Goal: Information Seeking & Learning: Learn about a topic

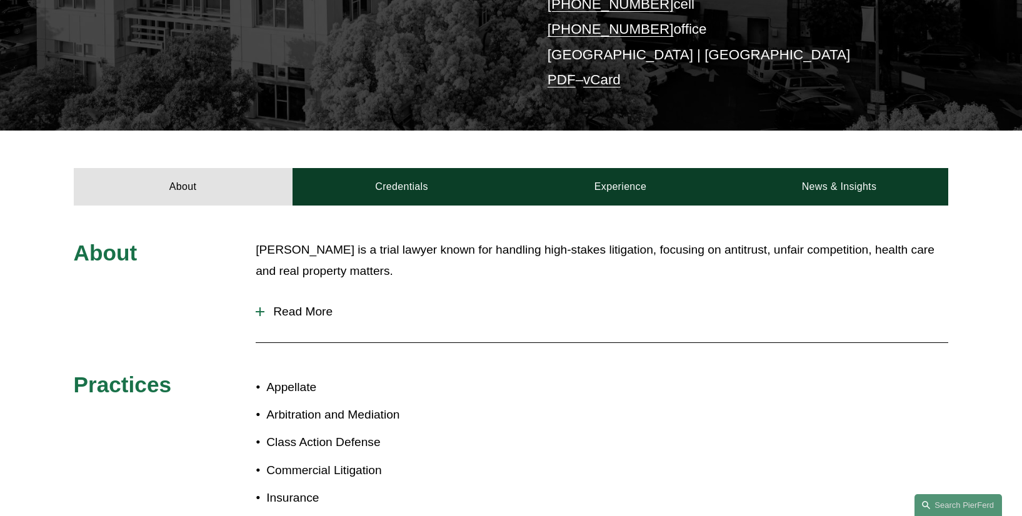
scroll to position [327, 0]
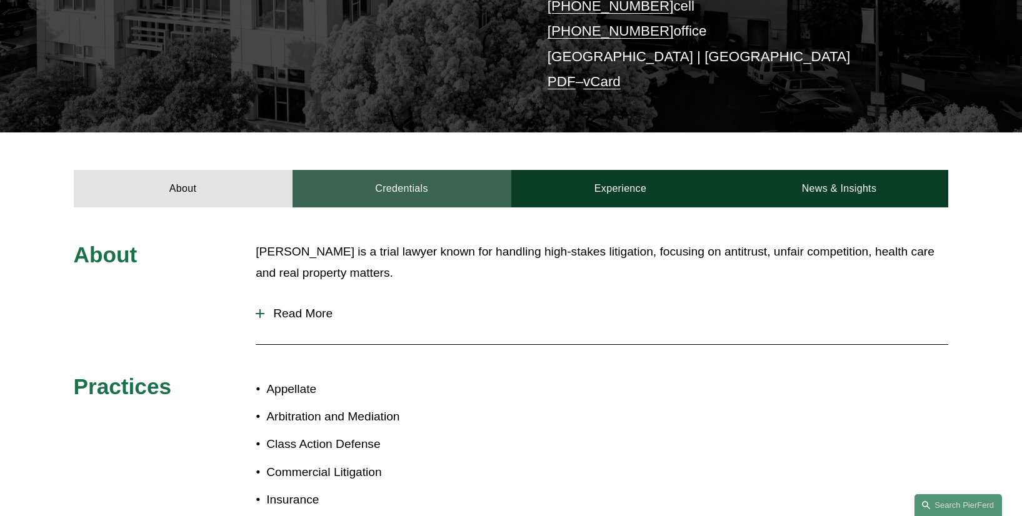
click at [396, 173] on link "Credentials" at bounding box center [401, 188] width 219 height 37
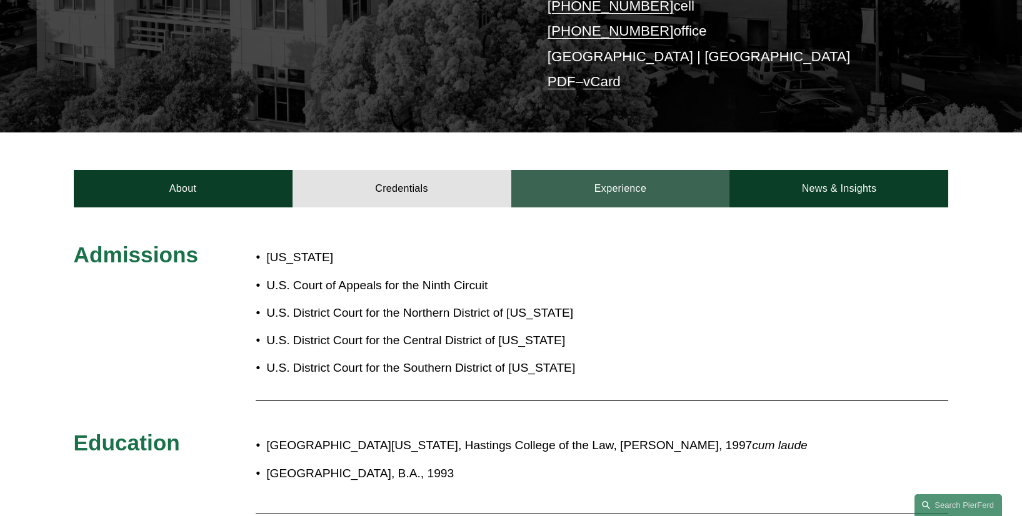
click at [588, 171] on link "Experience" at bounding box center [620, 188] width 219 height 37
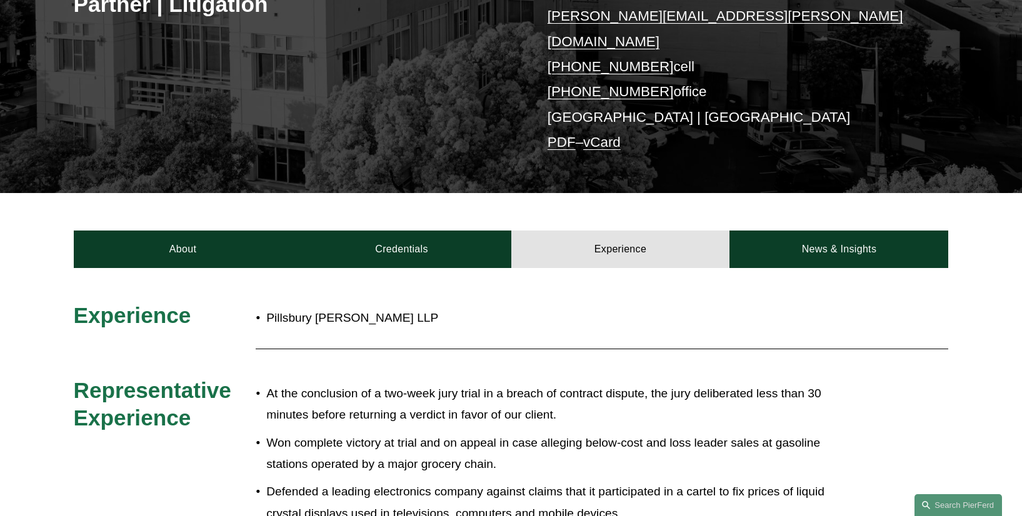
scroll to position [193, 0]
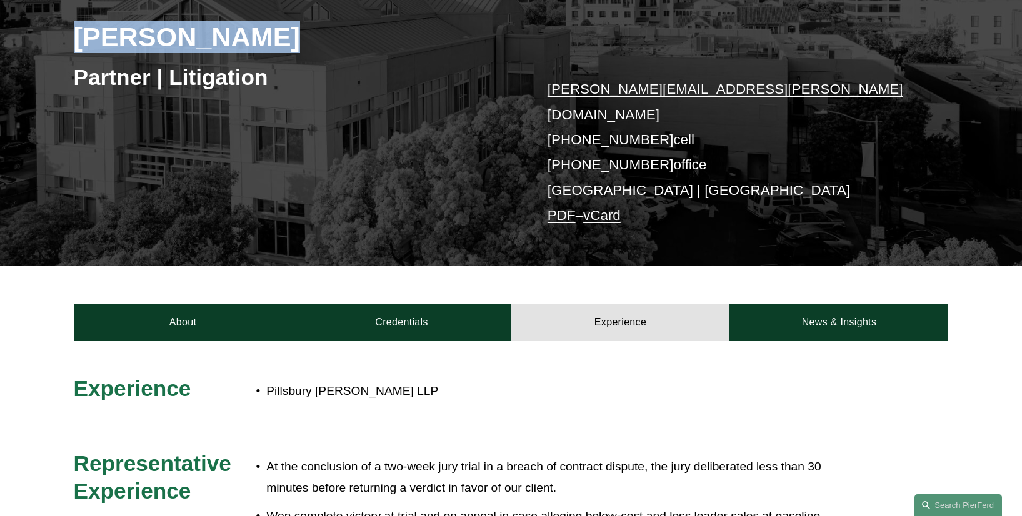
drag, startPoint x: 76, startPoint y: 41, endPoint x: 281, endPoint y: 47, distance: 205.7
click at [281, 44] on h2 "Drew Lanphere" at bounding box center [292, 37] width 437 height 32
copy h2 "Drew Lanphere"
